Goal: Task Accomplishment & Management: Manage account settings

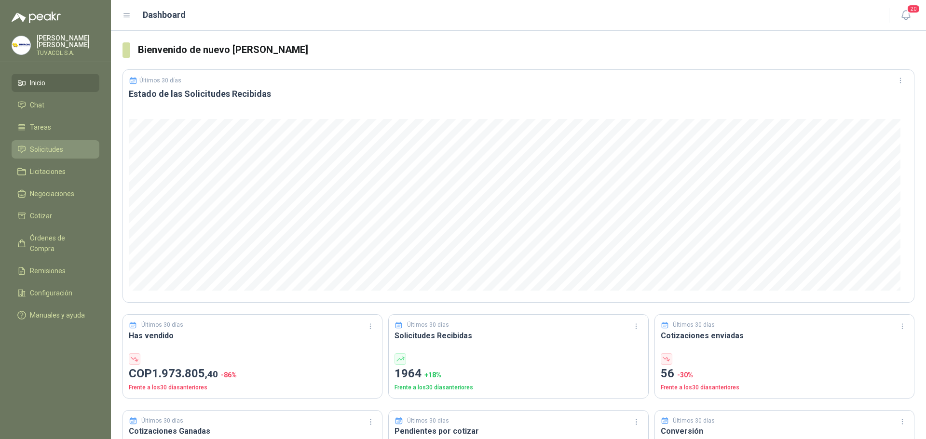
click at [72, 155] on li "Solicitudes" at bounding box center [55, 149] width 76 height 11
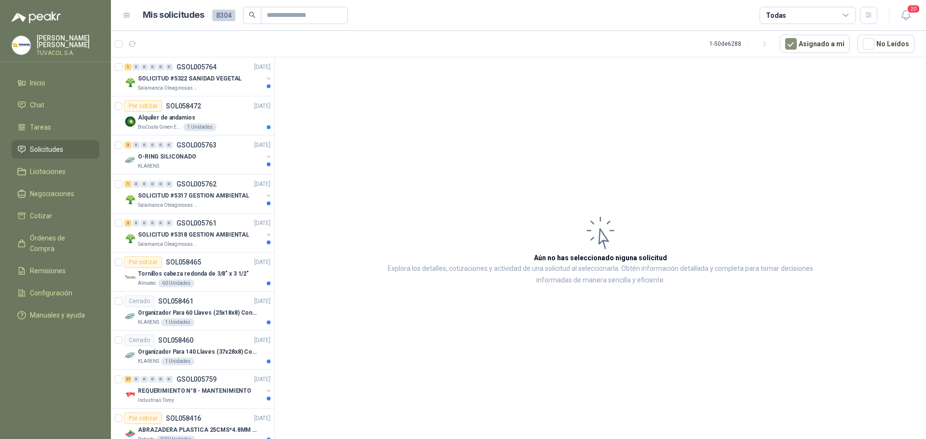
click at [821, 16] on div "Todas" at bounding box center [807, 15] width 96 height 17
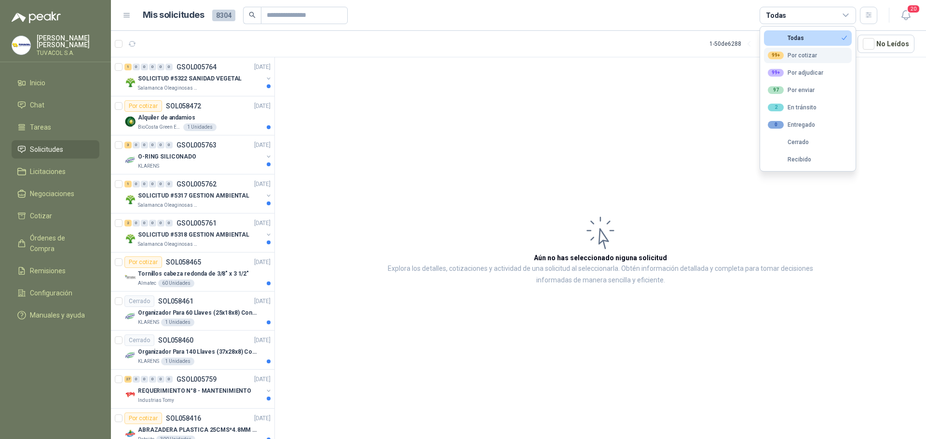
click at [817, 50] on button "99+ Por cotizar" at bounding box center [808, 55] width 88 height 15
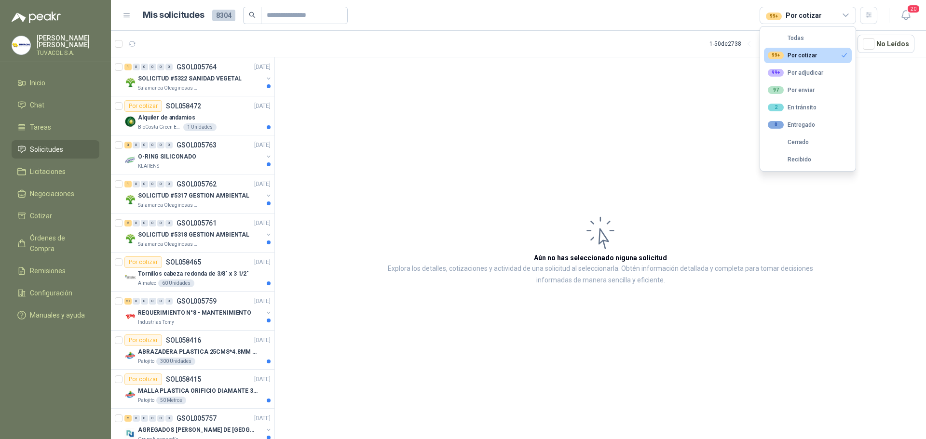
click at [795, 52] on div "99+ Por cotizar" at bounding box center [792, 56] width 49 height 8
click at [808, 57] on div "99+ Por cotizar" at bounding box center [792, 56] width 49 height 8
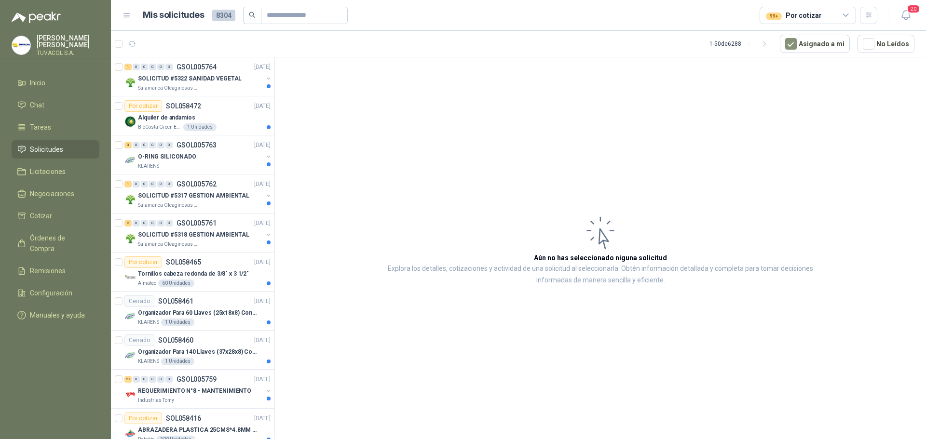
click at [508, 156] on article "Aún no has seleccionado niguna solicitud Explora los detalles, cotizaciones y a…" at bounding box center [600, 249] width 651 height 385
click at [216, 79] on p "SOLICITUD #5322 SANIDAD VEGETAL" at bounding box center [190, 78] width 104 height 9
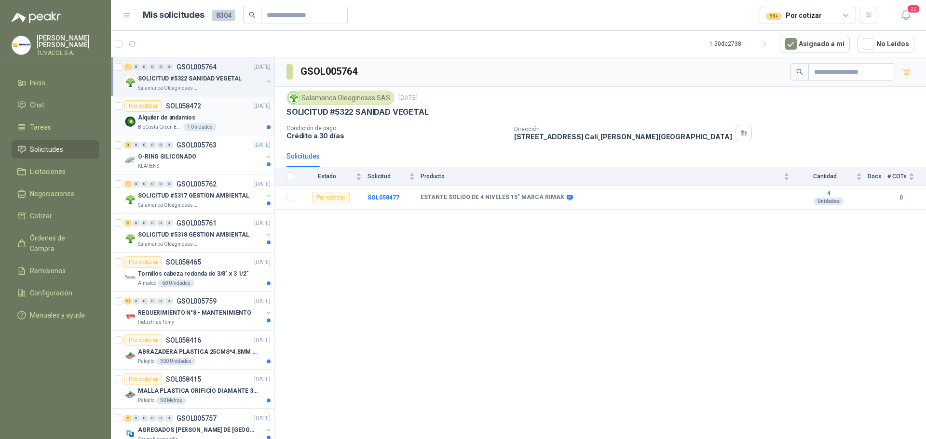
click at [173, 116] on p "Alquiler de andamios" at bounding box center [166, 117] width 57 height 9
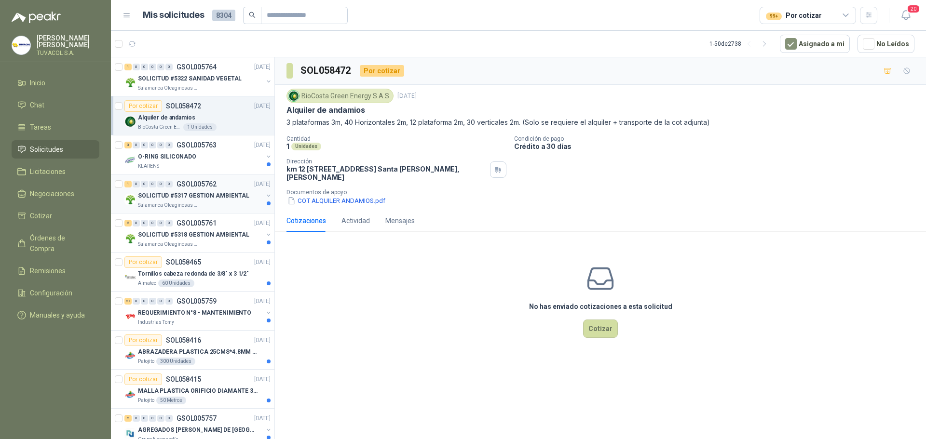
click at [196, 189] on div "1 0 0 0 0 0 GSOL005762 [DATE]" at bounding box center [198, 184] width 148 height 12
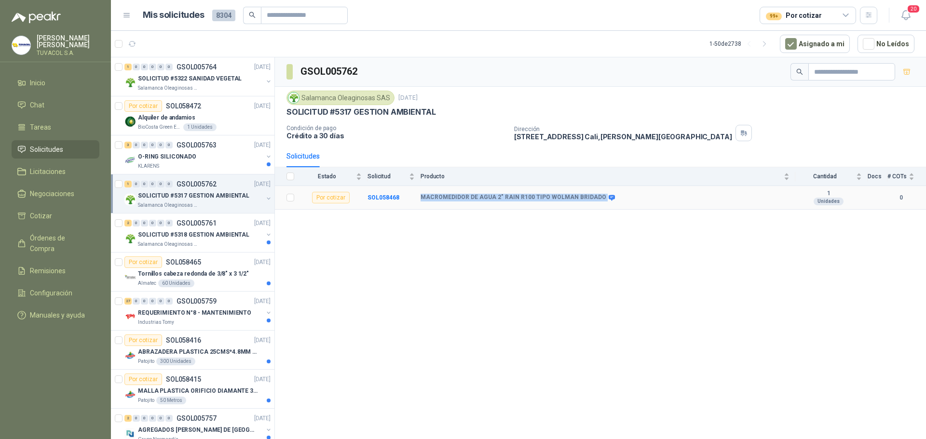
drag, startPoint x: 421, startPoint y: 196, endPoint x: 595, endPoint y: 196, distance: 173.6
click at [595, 196] on div "MACROMEDIDOR DE AGUA 2" RAIN R100 TIPO WOLMAN BRIDADO" at bounding box center [516, 198] width 193 height 8
copy div "MACROMEDIDOR DE AGUA 2" RAIN R100 TIPO WOLMAN BRIDADO"
click at [197, 230] on div "SOLICITUD #5318 GESTION AMBIENTAL" at bounding box center [200, 235] width 125 height 12
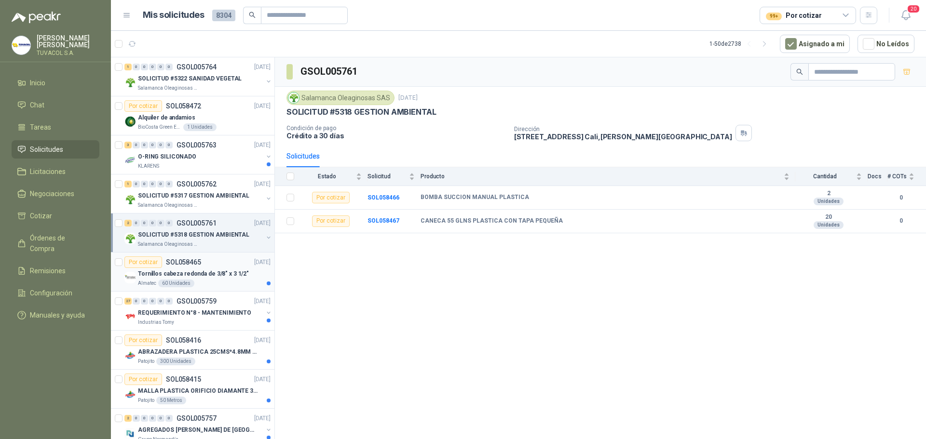
click at [203, 270] on p "Tornillos cabeza redonda de 3/8" x 3 1/2"" at bounding box center [193, 274] width 111 height 9
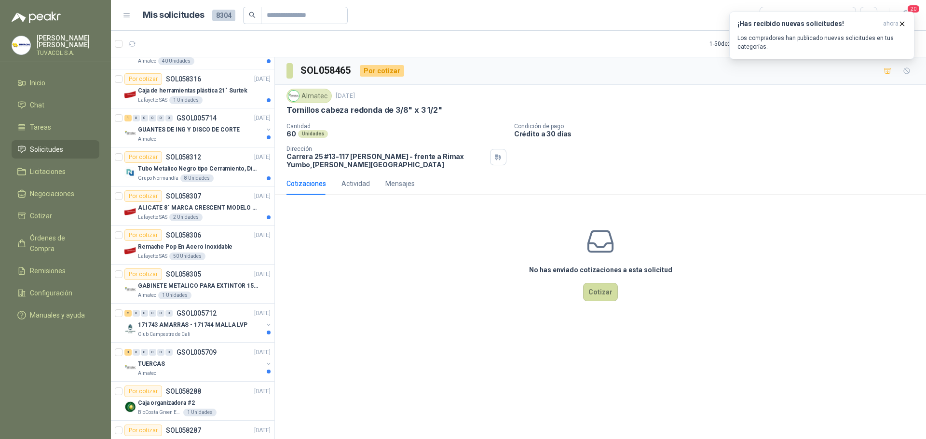
scroll to position [1157, 0]
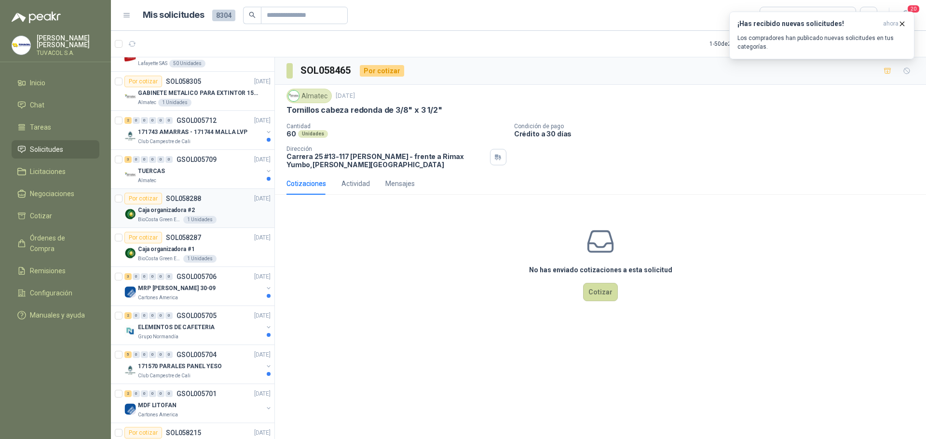
click at [207, 213] on div "Caja organizadora #2" at bounding box center [204, 210] width 133 height 12
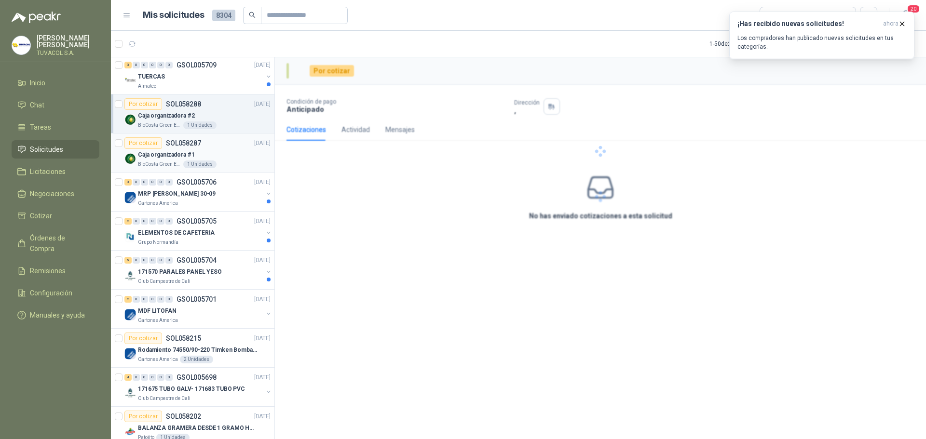
scroll to position [1254, 0]
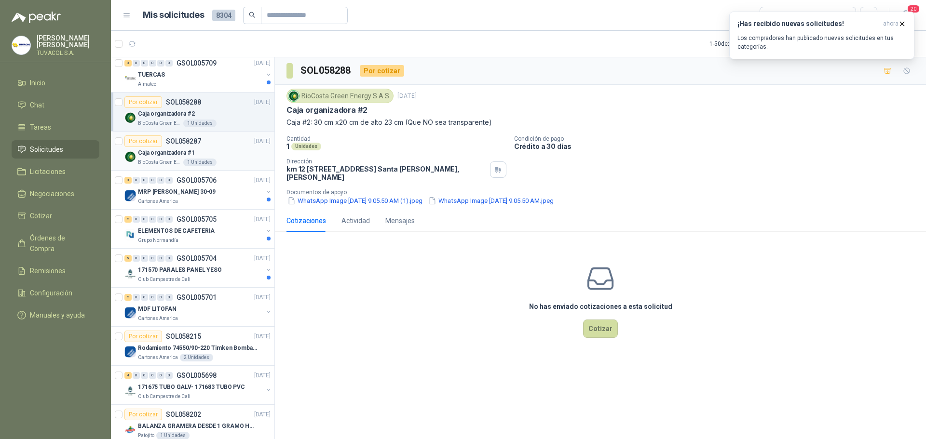
click at [185, 152] on p "Caja organizadora #1" at bounding box center [166, 153] width 57 height 9
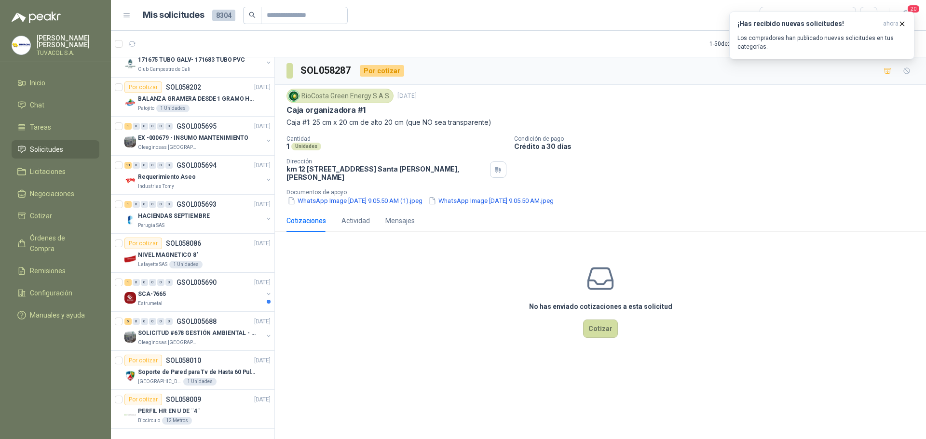
scroll to position [1589, 0]
click at [182, 134] on p "EX -000679 - INSUMO MANTENIMIENTO" at bounding box center [193, 138] width 110 height 9
